Goal: Task Accomplishment & Management: Use online tool/utility

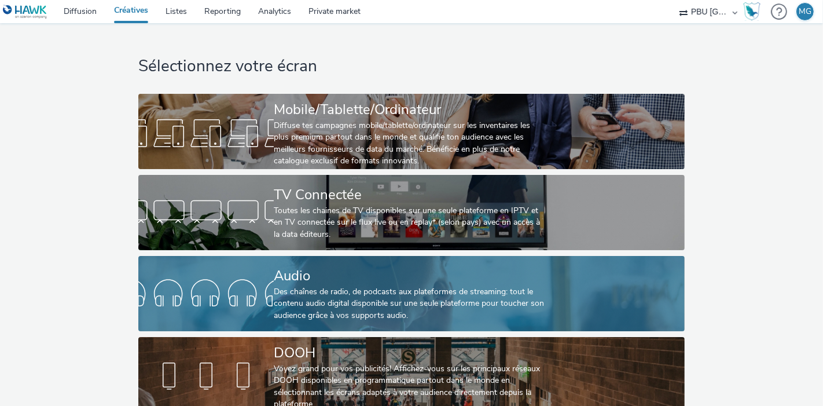
click at [527, 295] on div "Des chaînes de radio, de podcasts aux plateformes de streaming: tout le contenu…" at bounding box center [409, 303] width 271 height 35
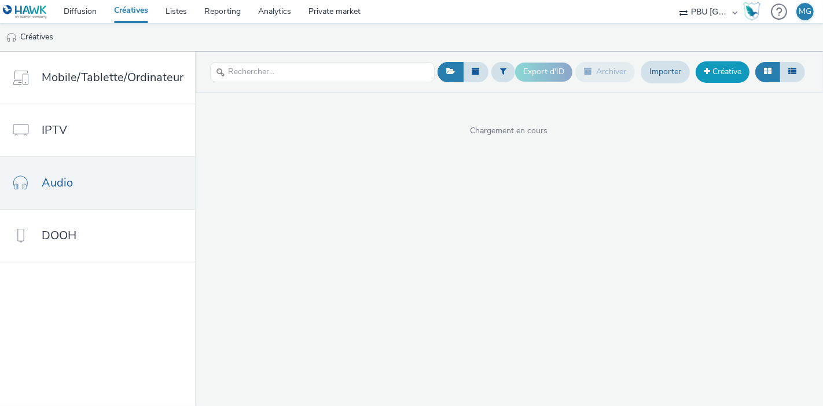
click at [734, 68] on link "Créative" at bounding box center [723, 71] width 54 height 21
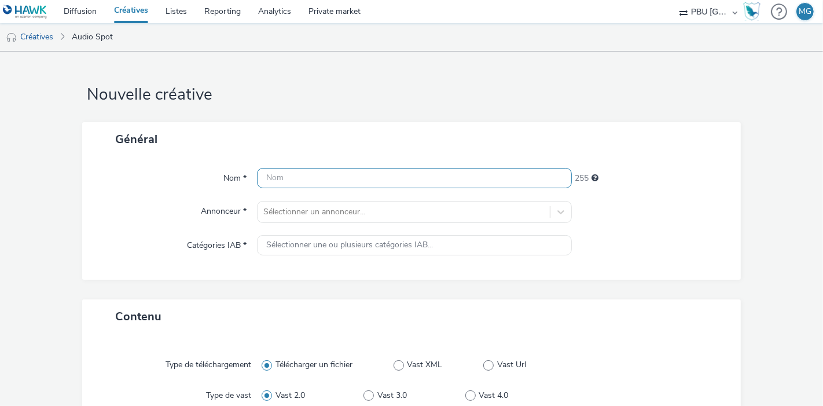
click at [289, 178] on input "text" at bounding box center [414, 178] width 315 height 20
paste input "IKEA_250818_Malm"
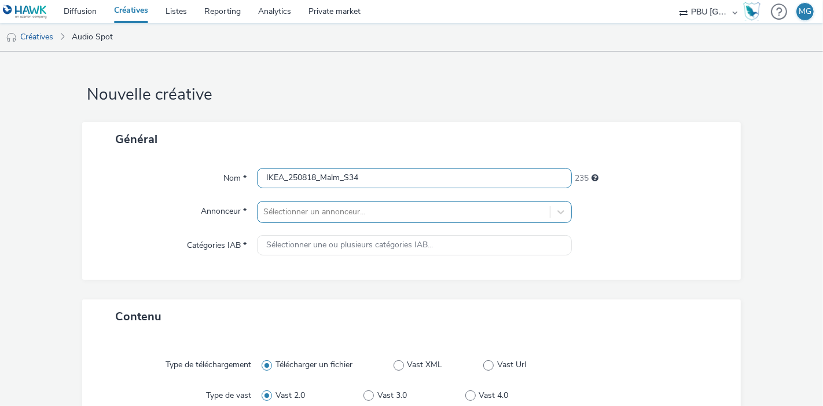
type input "IKEA_250818_Malm_S34"
click at [317, 208] on div "Sélectionner un annonceur..." at bounding box center [414, 212] width 315 height 22
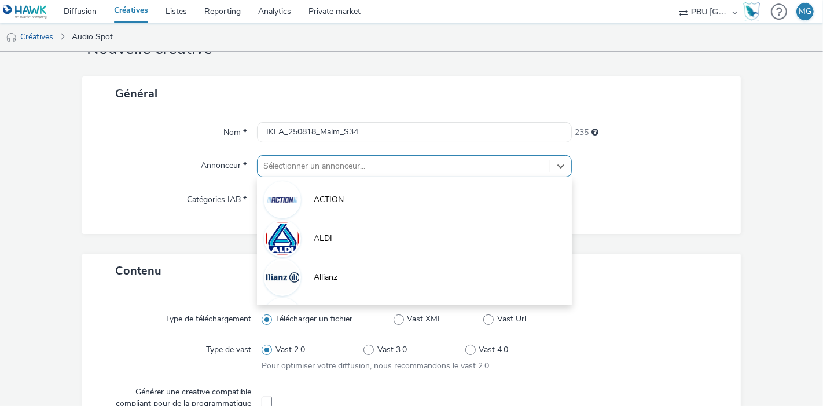
scroll to position [46, 0]
type input "ik"
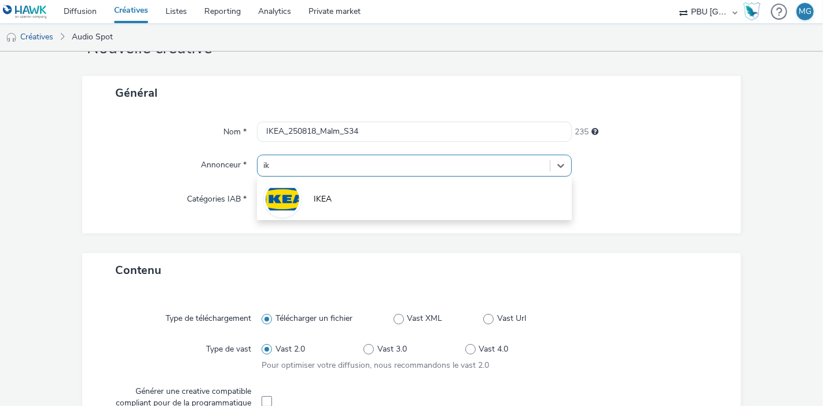
click at [317, 208] on li "IKEA" at bounding box center [414, 198] width 315 height 39
type input "[URL][DOMAIN_NAME]"
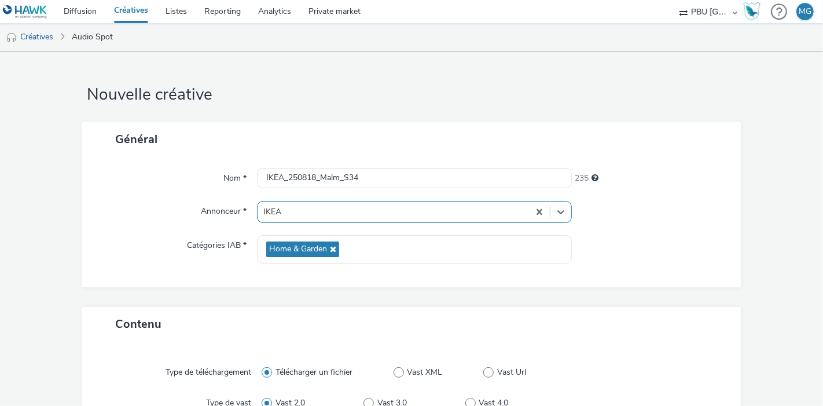
scroll to position [478, 0]
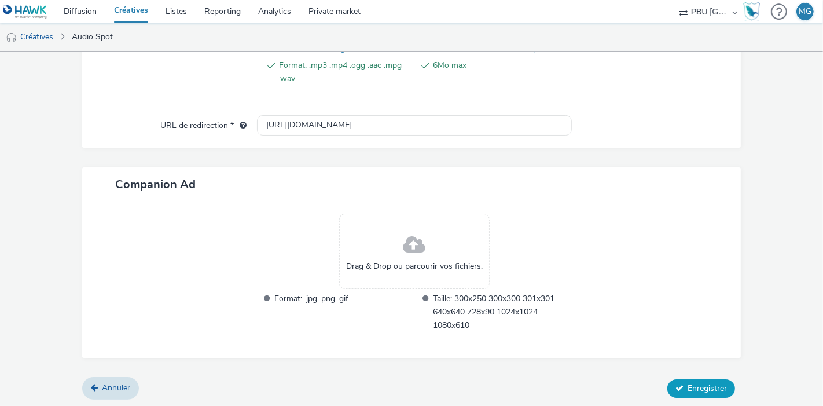
click at [701, 383] on span "Enregistrer" at bounding box center [707, 388] width 39 height 11
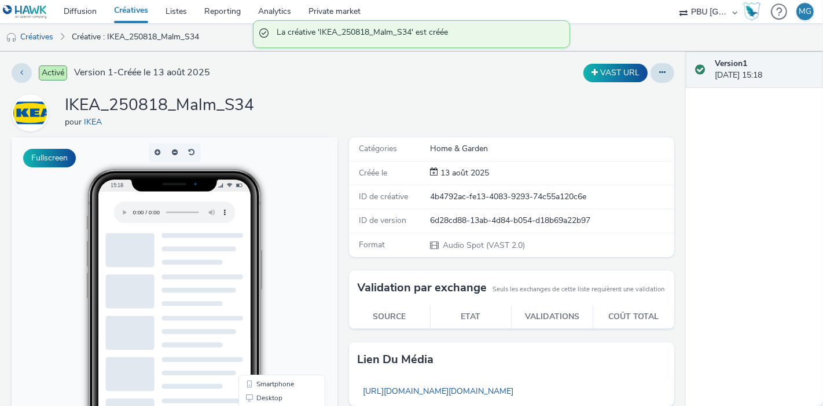
click at [132, 6] on link "Créatives" at bounding box center [131, 11] width 52 height 23
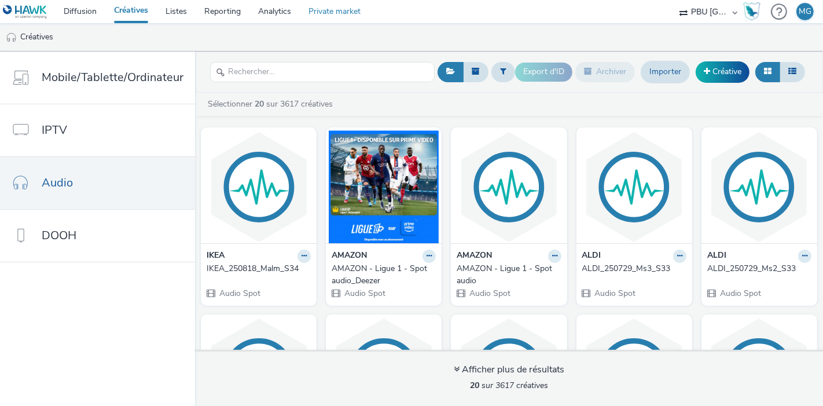
click at [338, 10] on link "Private market" at bounding box center [334, 11] width 69 height 23
